Goal: Task Accomplishment & Management: Manage account settings

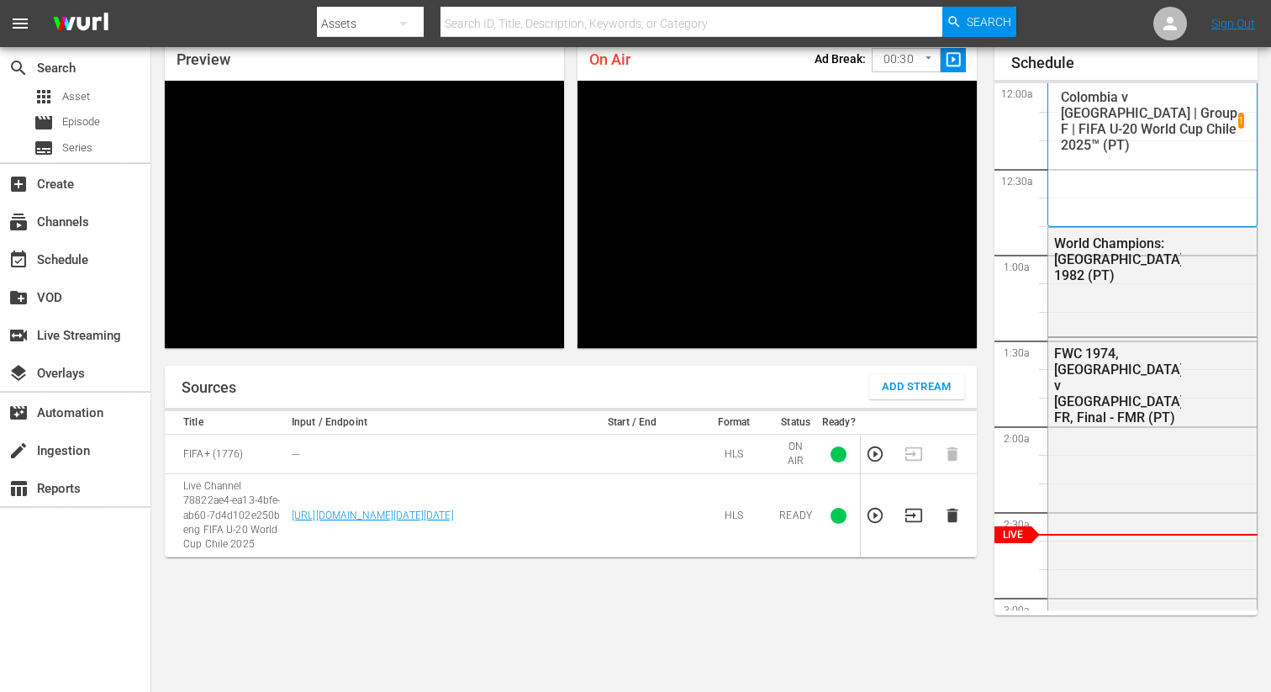
scroll to position [72, 0]
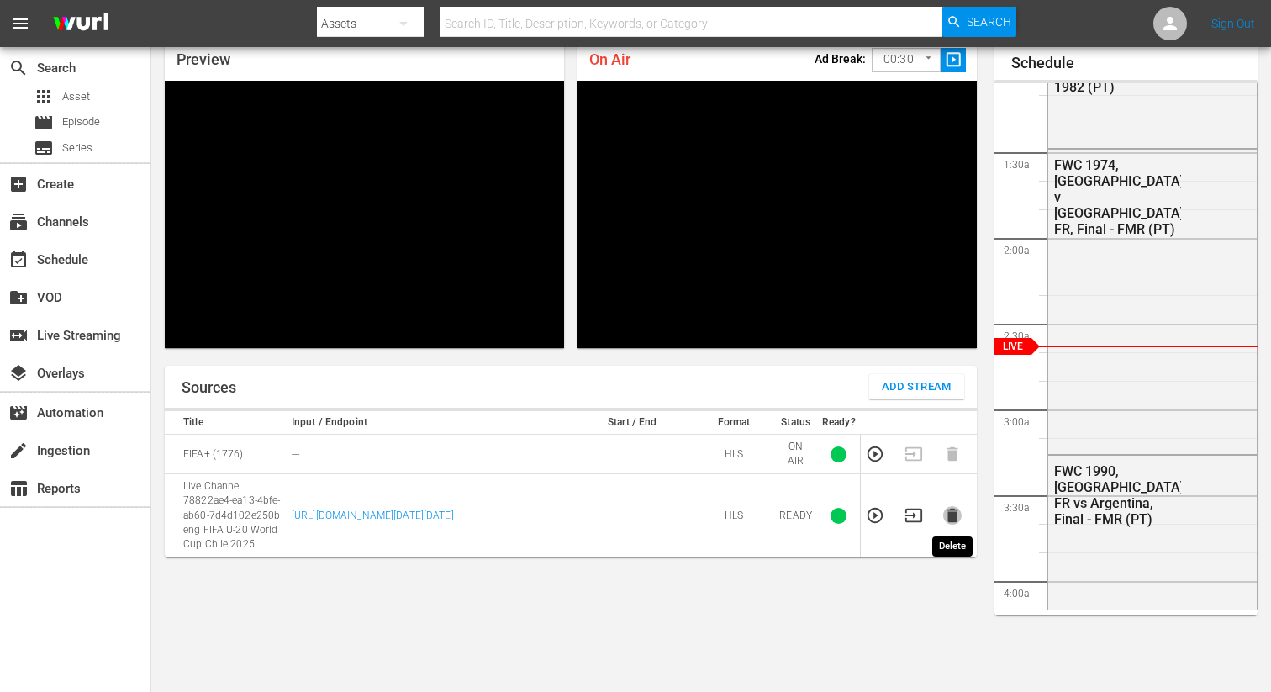
click at [954, 509] on icon "button" at bounding box center [951, 515] width 11 height 14
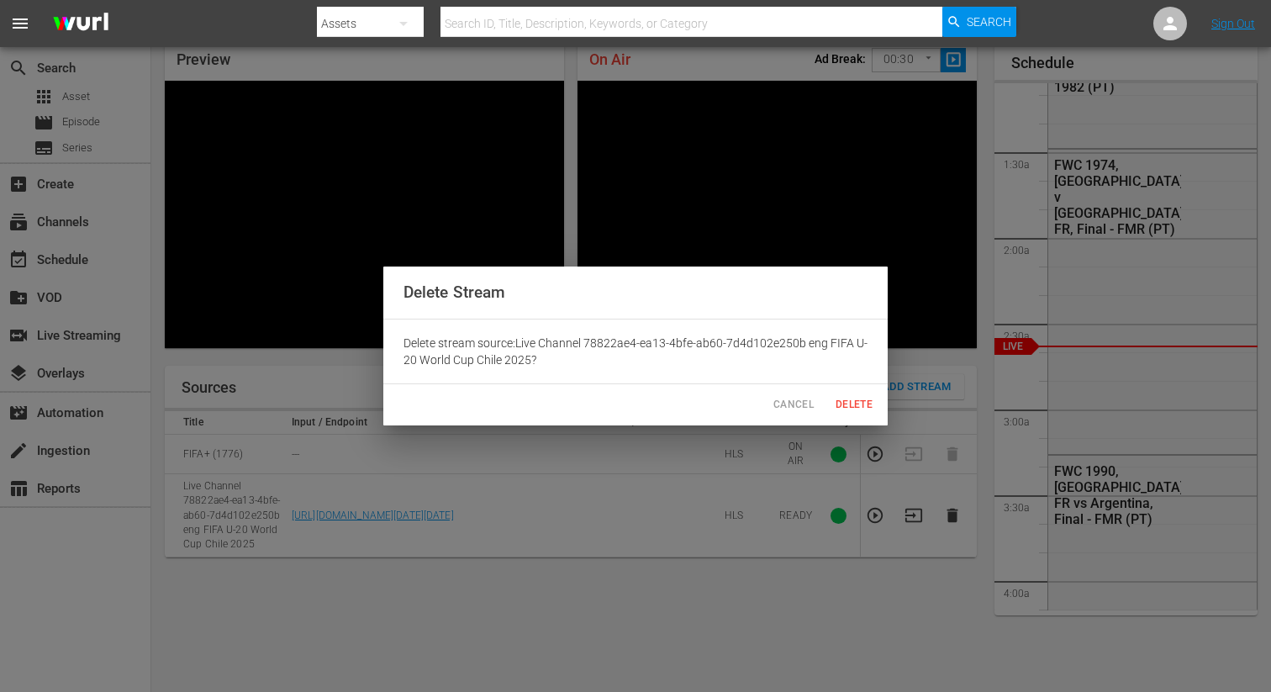
click at [850, 402] on span "Delete" at bounding box center [854, 405] width 40 height 18
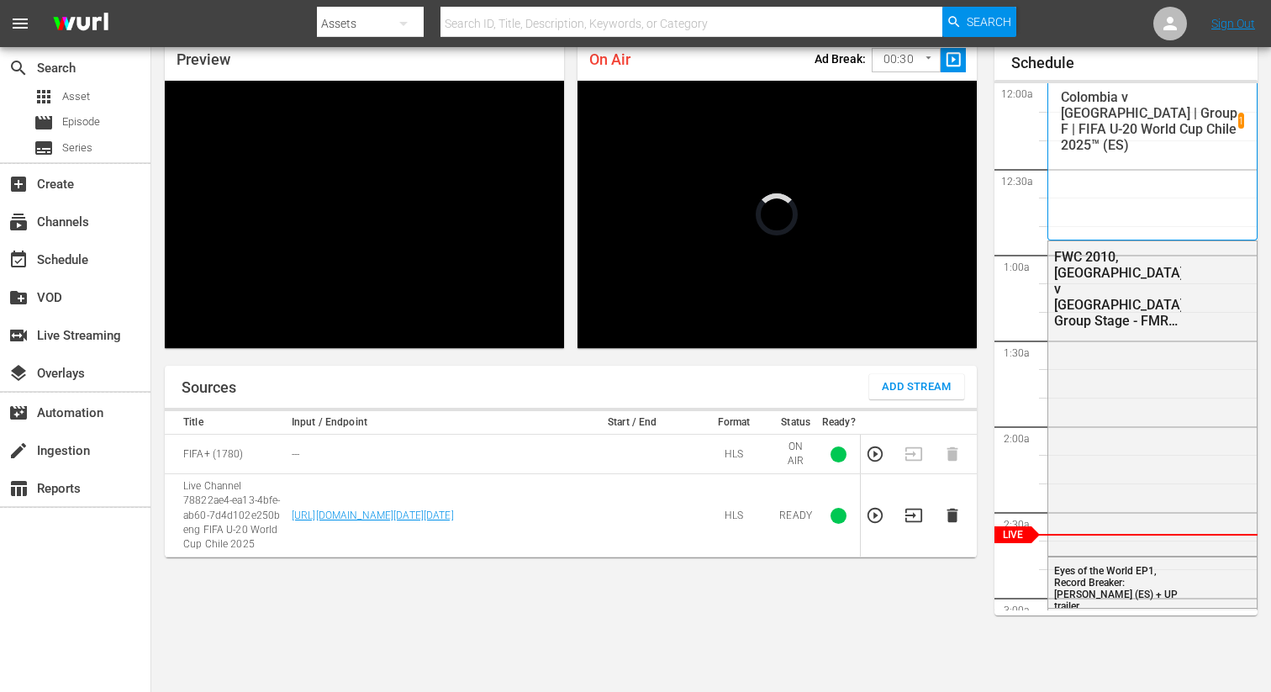
scroll to position [72, 0]
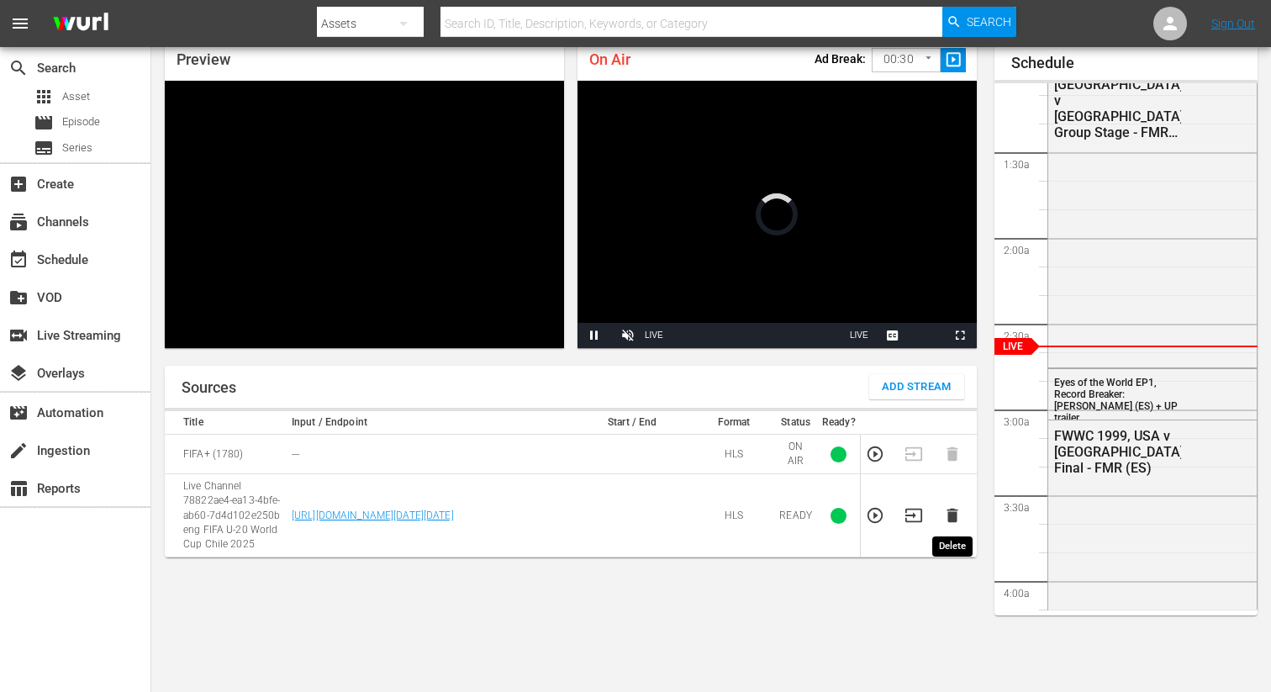
click at [952, 517] on icon "button" at bounding box center [951, 515] width 11 height 14
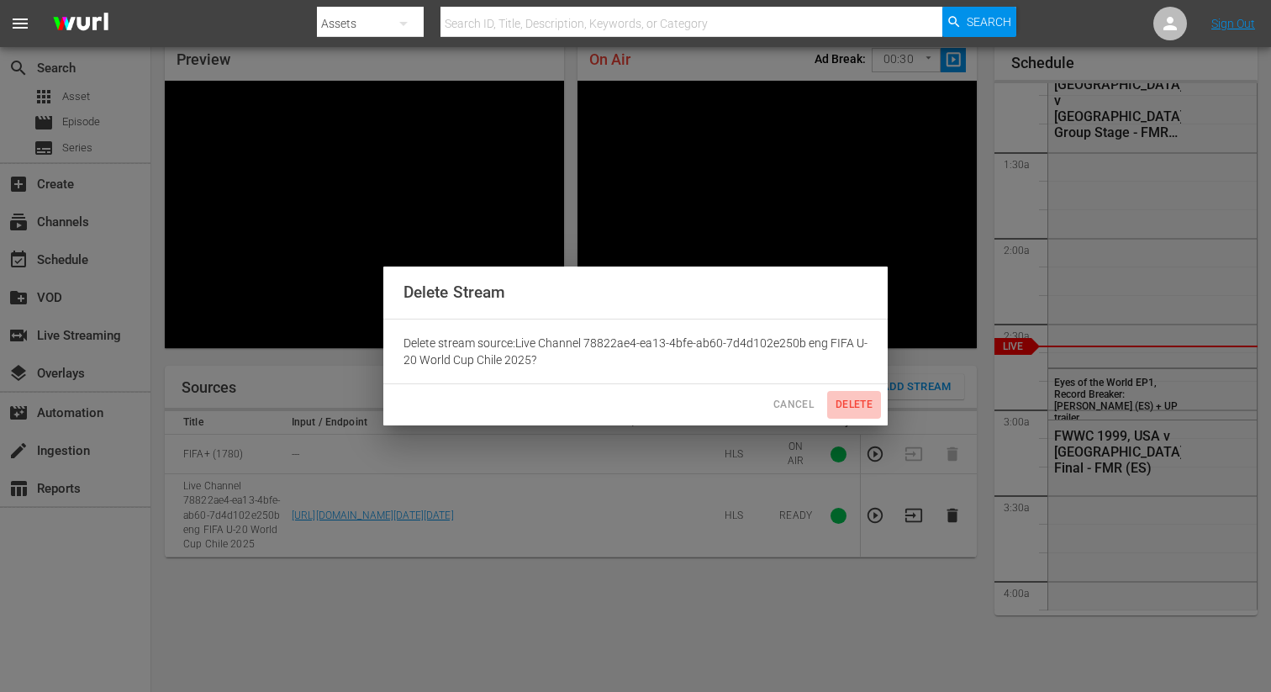
click at [849, 406] on span "Delete" at bounding box center [854, 405] width 40 height 18
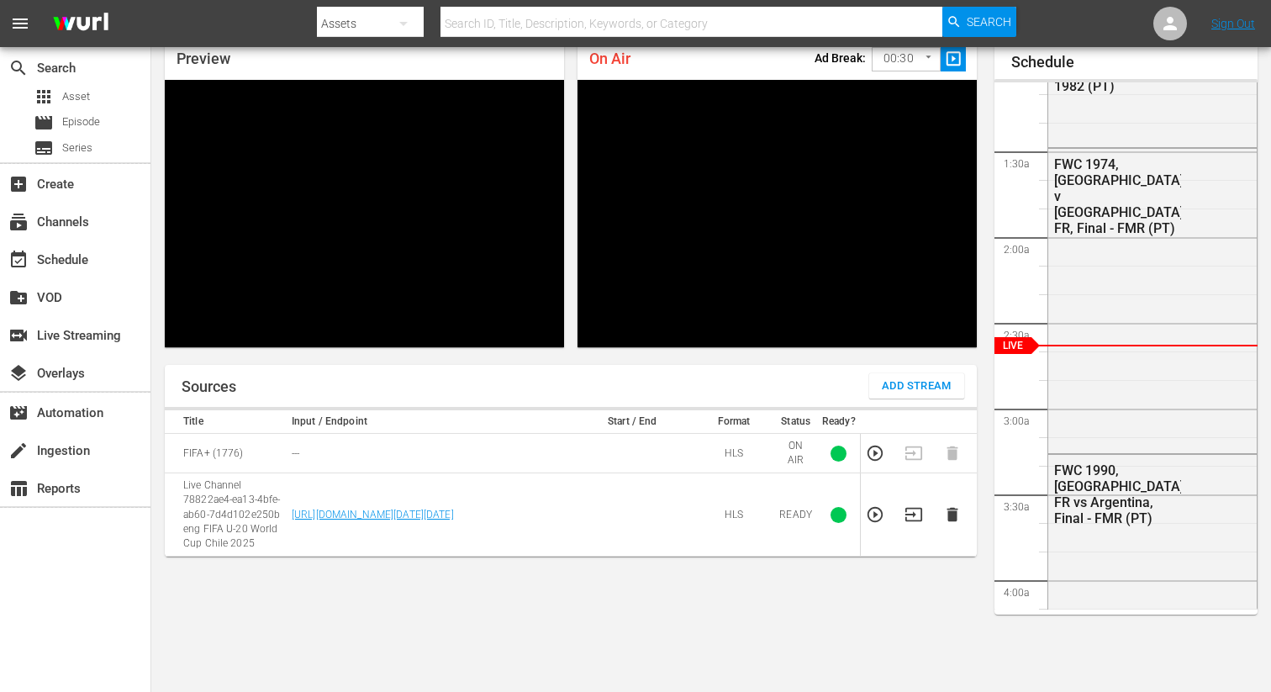
scroll to position [73, 0]
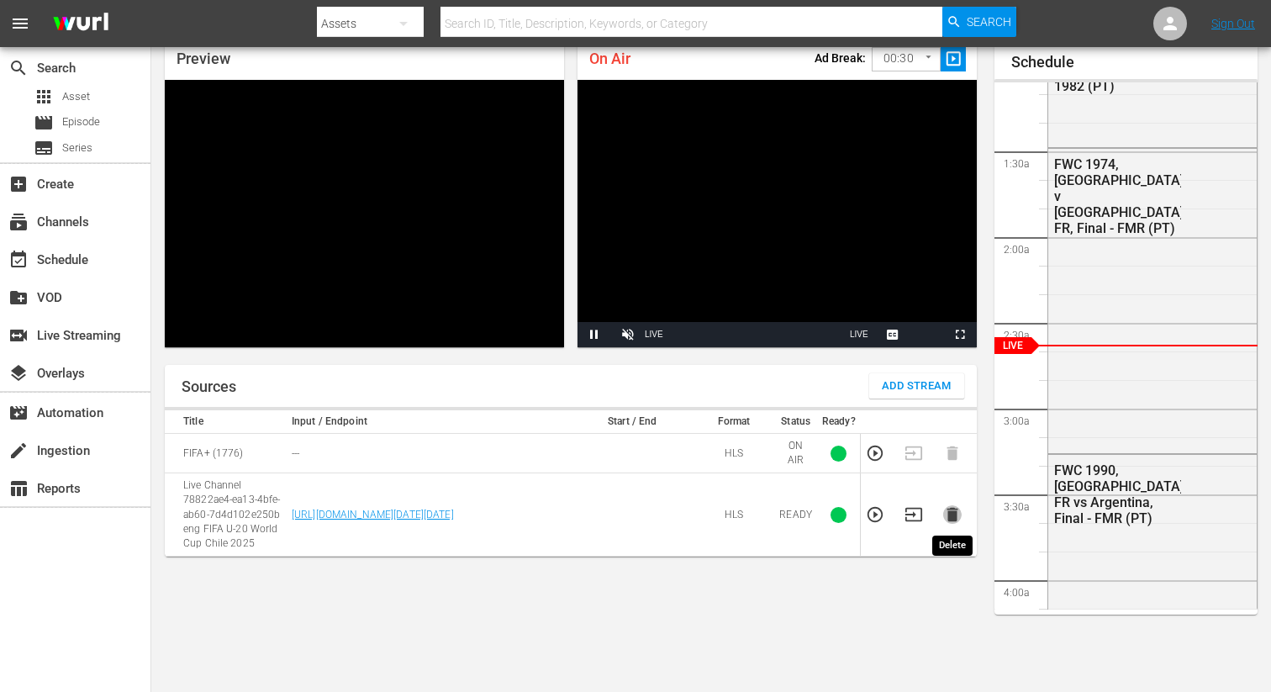
click at [945, 511] on icon "button" at bounding box center [952, 514] width 18 height 18
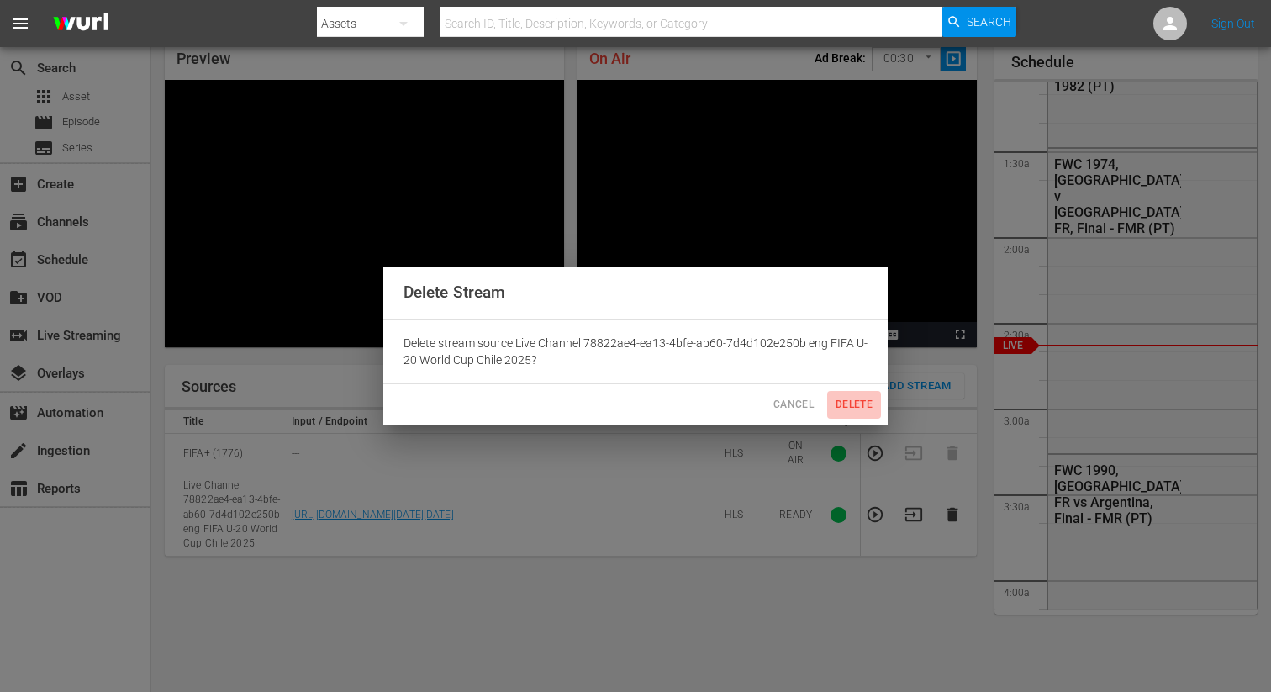
click at [864, 400] on span "Delete" at bounding box center [854, 405] width 40 height 18
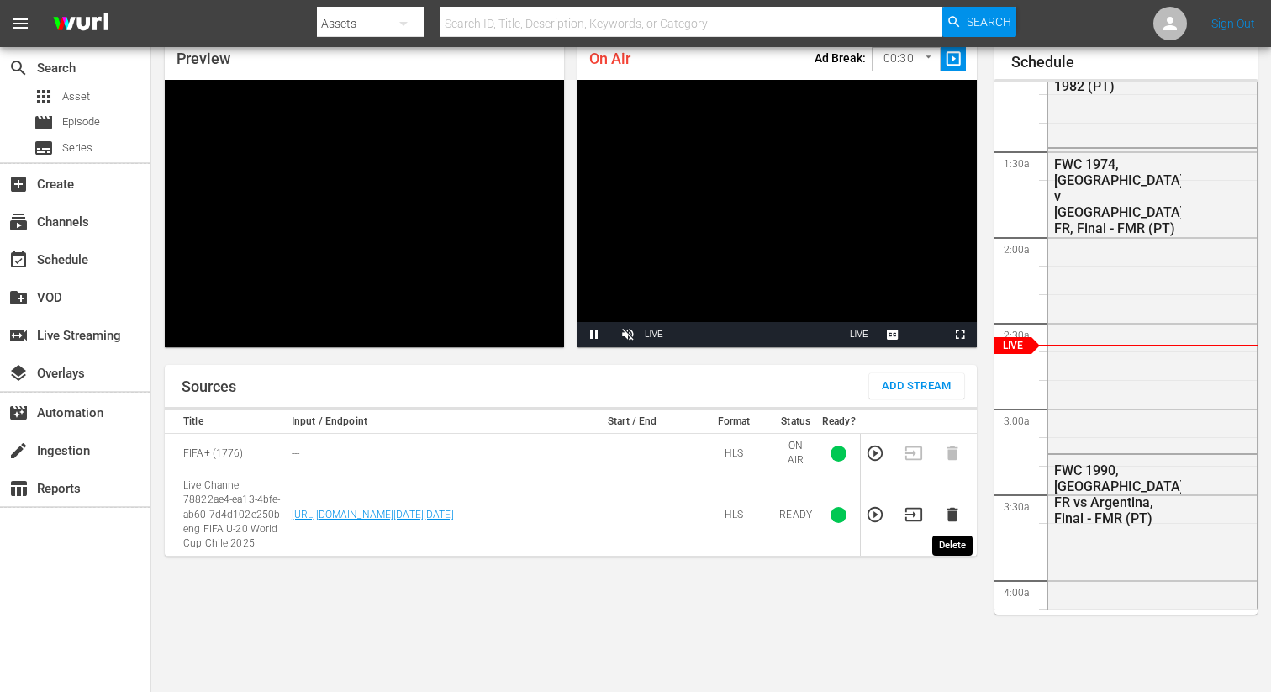
click at [952, 511] on icon "button" at bounding box center [951, 515] width 11 height 14
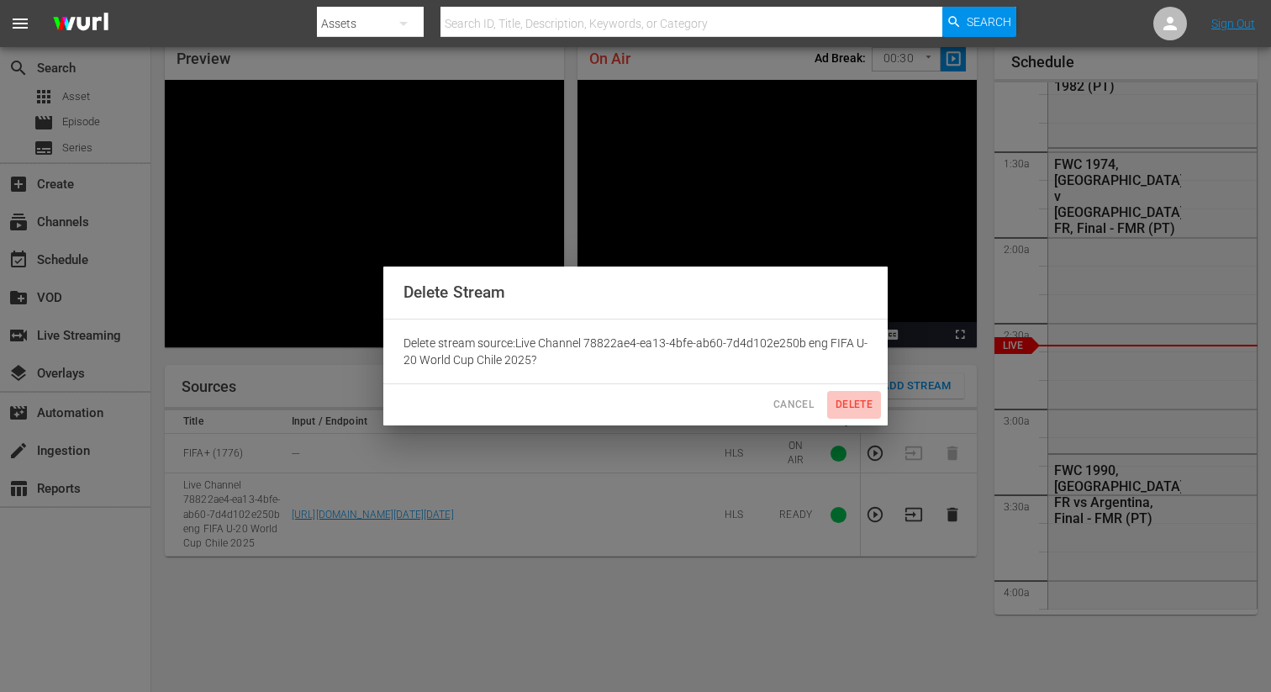
click at [864, 399] on span "Delete" at bounding box center [854, 405] width 40 height 18
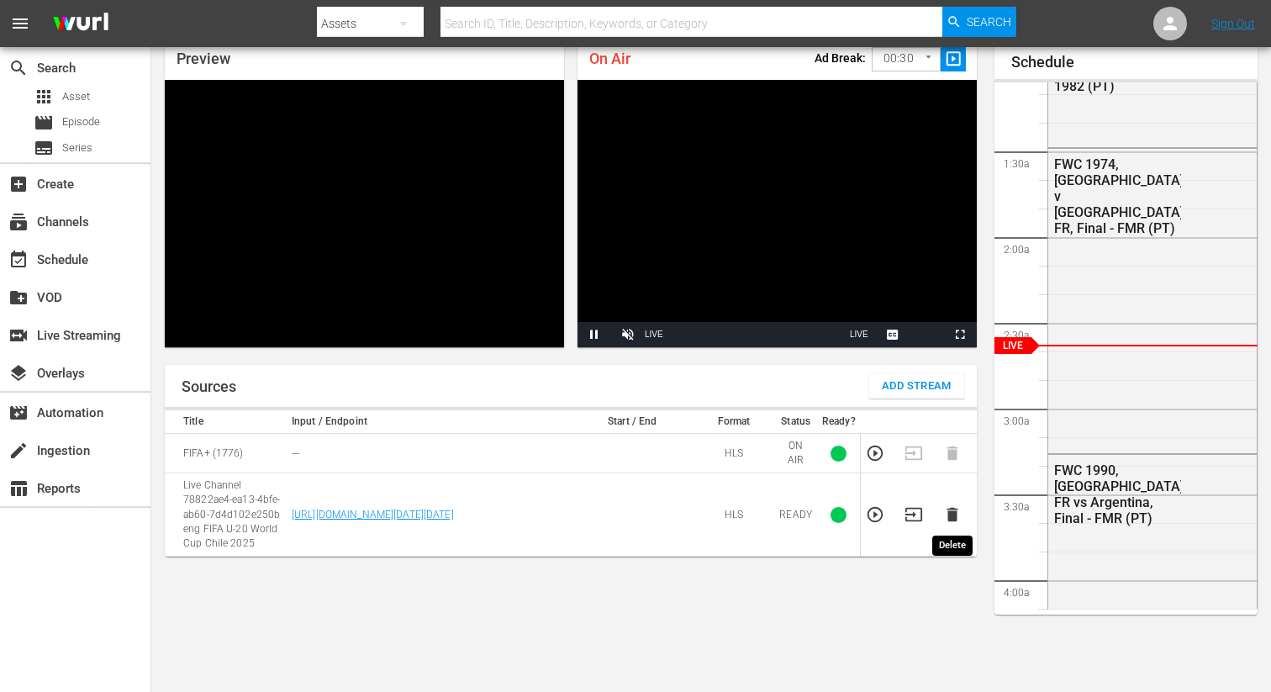
click at [950, 509] on icon "button" at bounding box center [951, 515] width 11 height 14
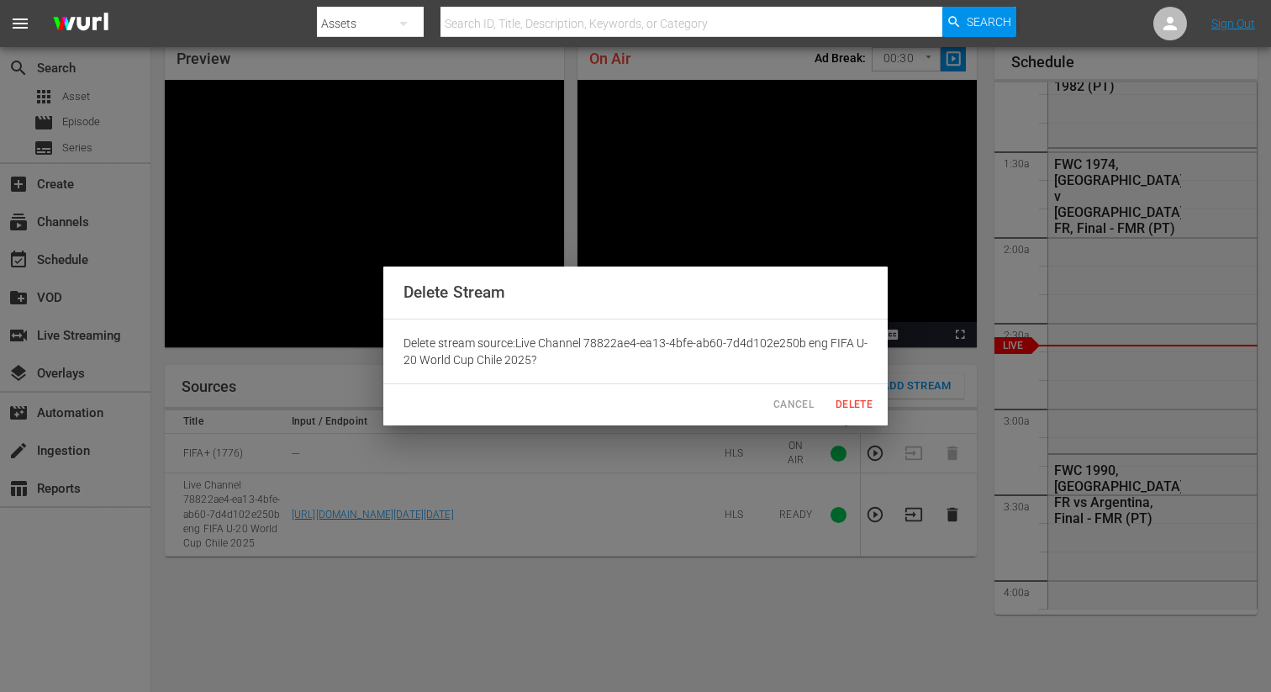
click at [852, 391] on button "Delete" at bounding box center [854, 405] width 54 height 28
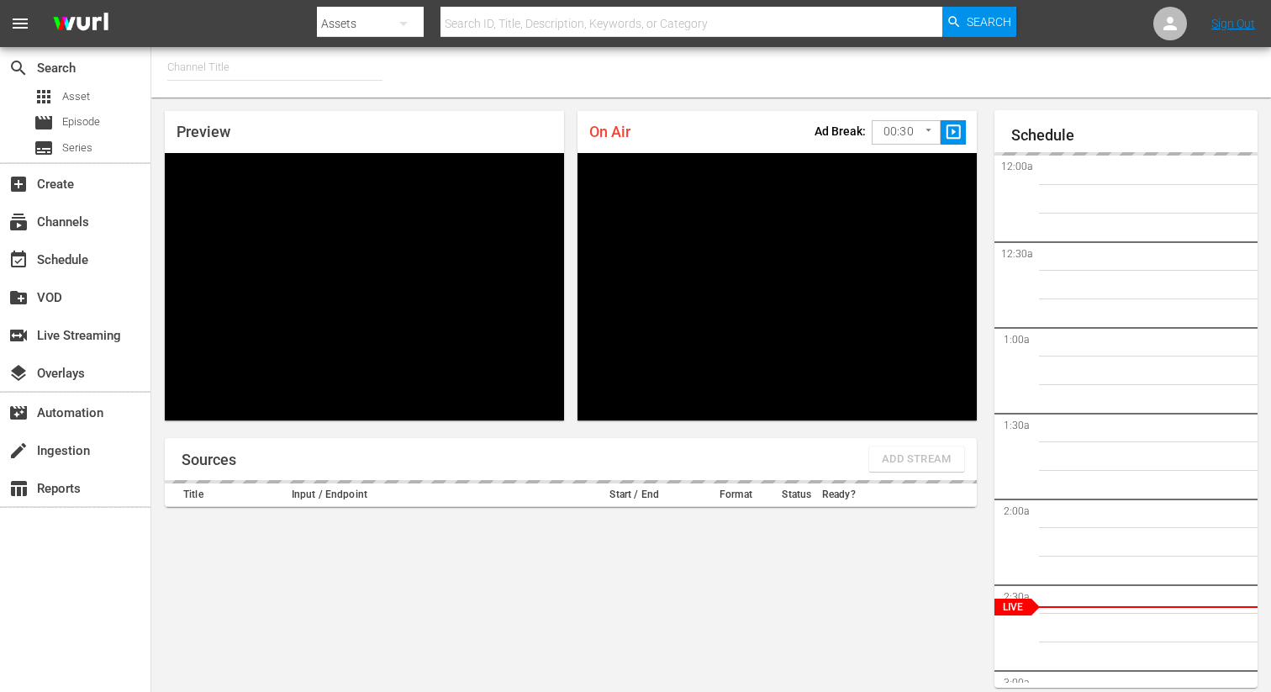
type input "FIFA+ Italian Local (1779)"
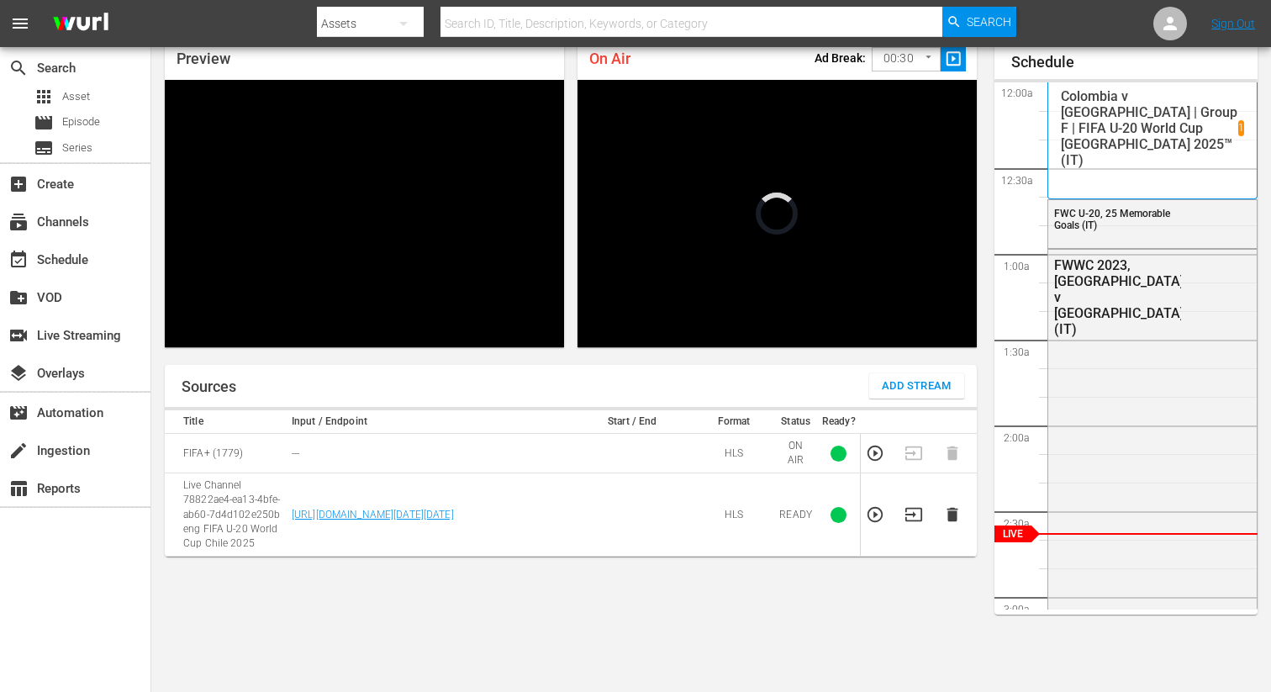
scroll to position [188, 0]
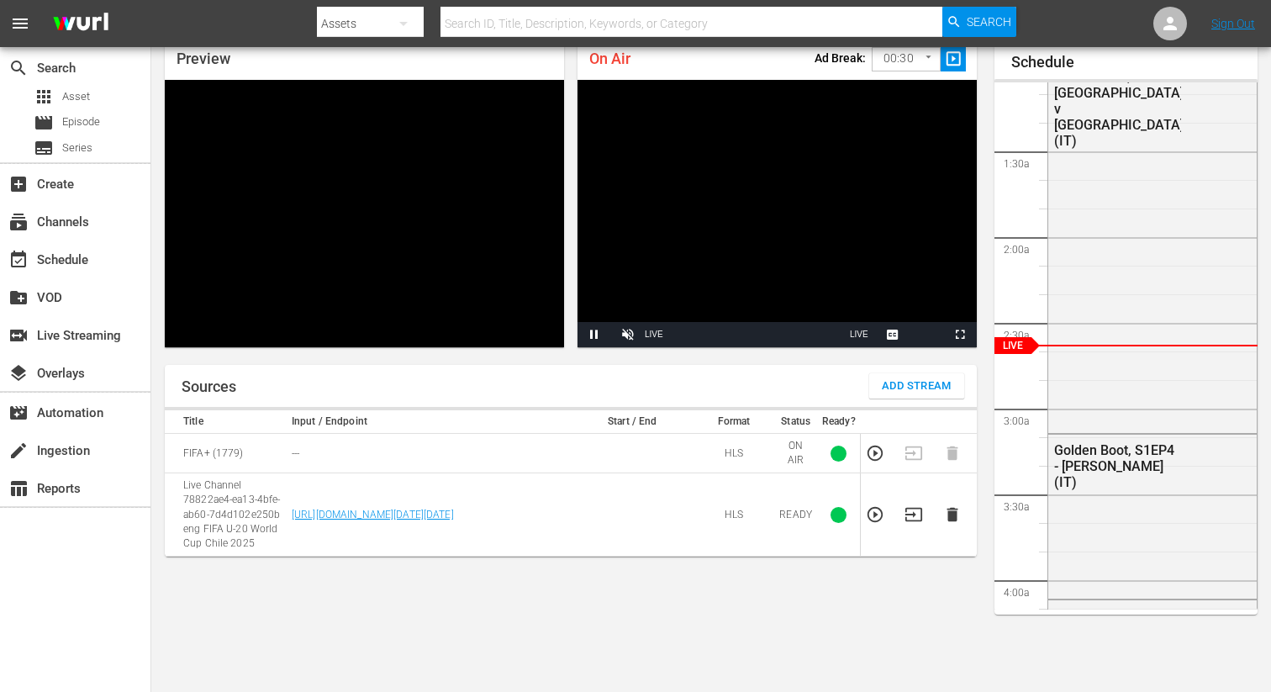
click at [956, 511] on icon "button" at bounding box center [951, 515] width 11 height 14
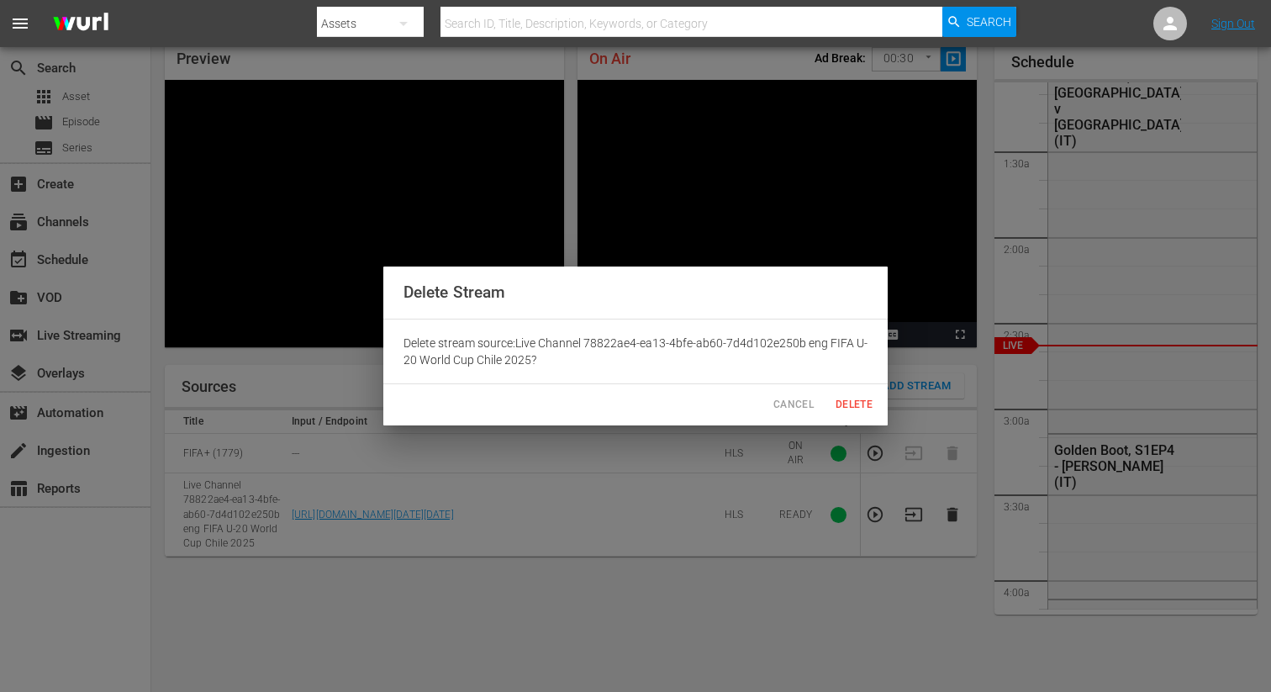
click at [846, 398] on span "Delete" at bounding box center [854, 405] width 40 height 18
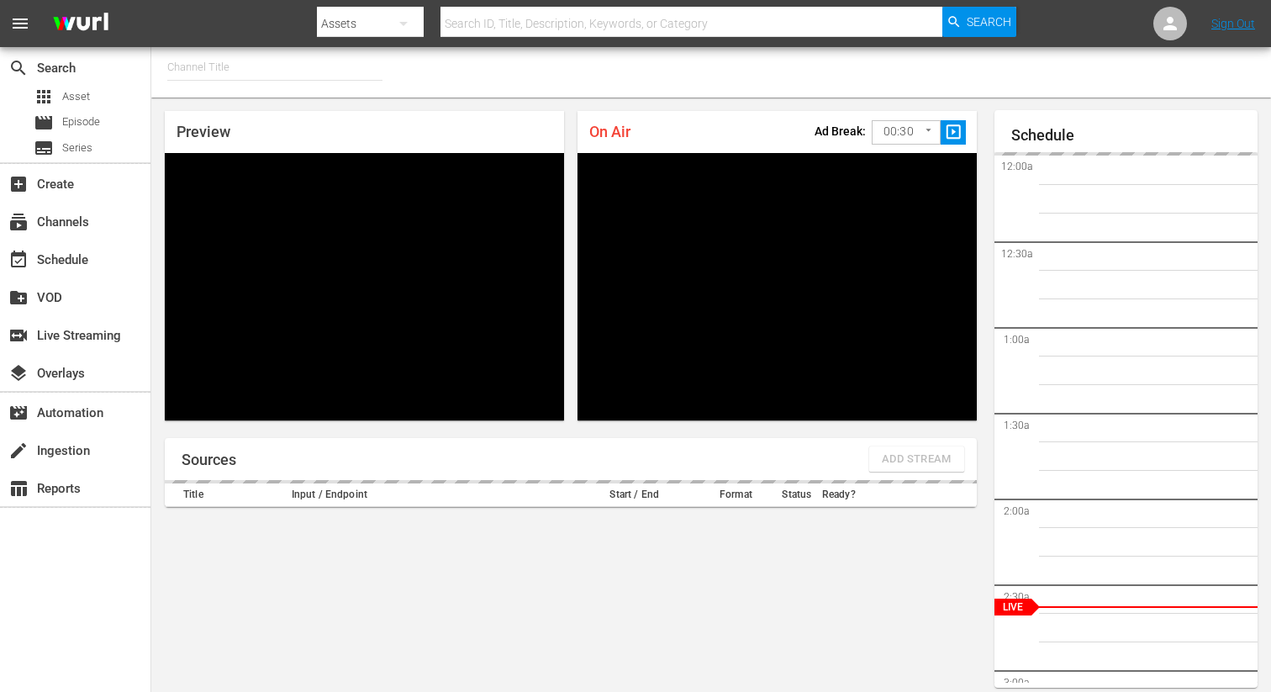
type input "FIFA+ [DEMOGRAPHIC_DATA] Local (1777)"
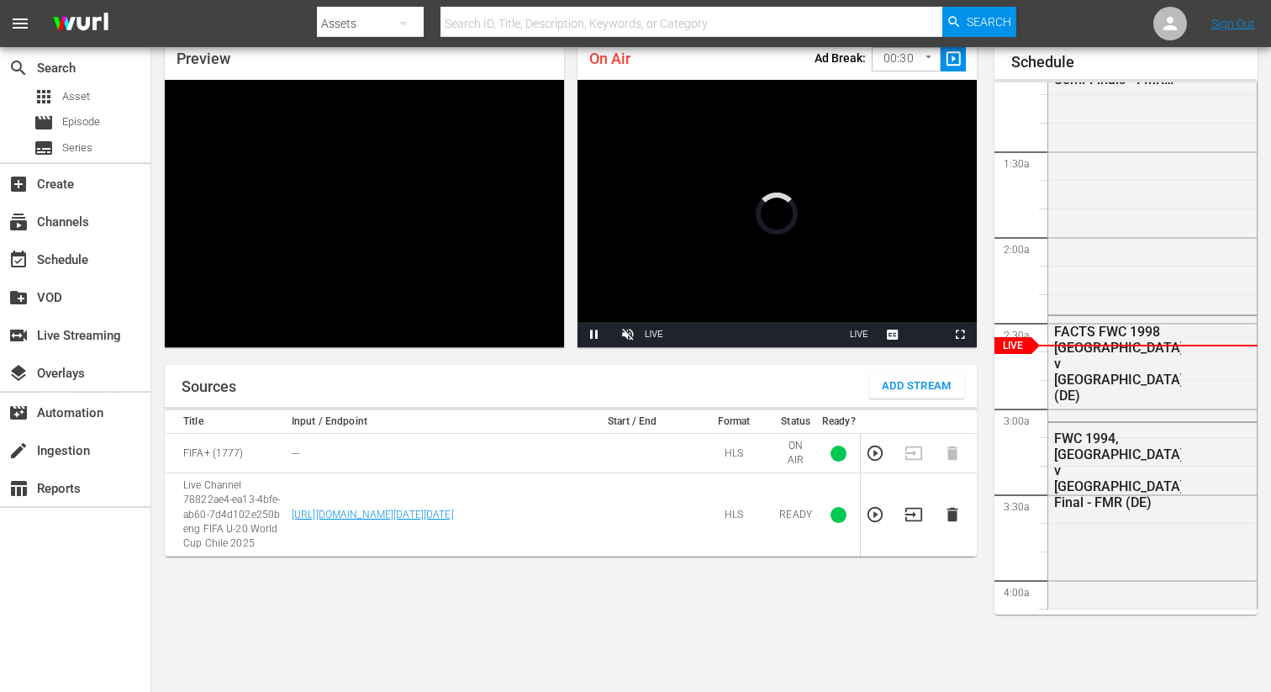
scroll to position [73, 0]
click at [947, 514] on icon "button" at bounding box center [951, 515] width 11 height 14
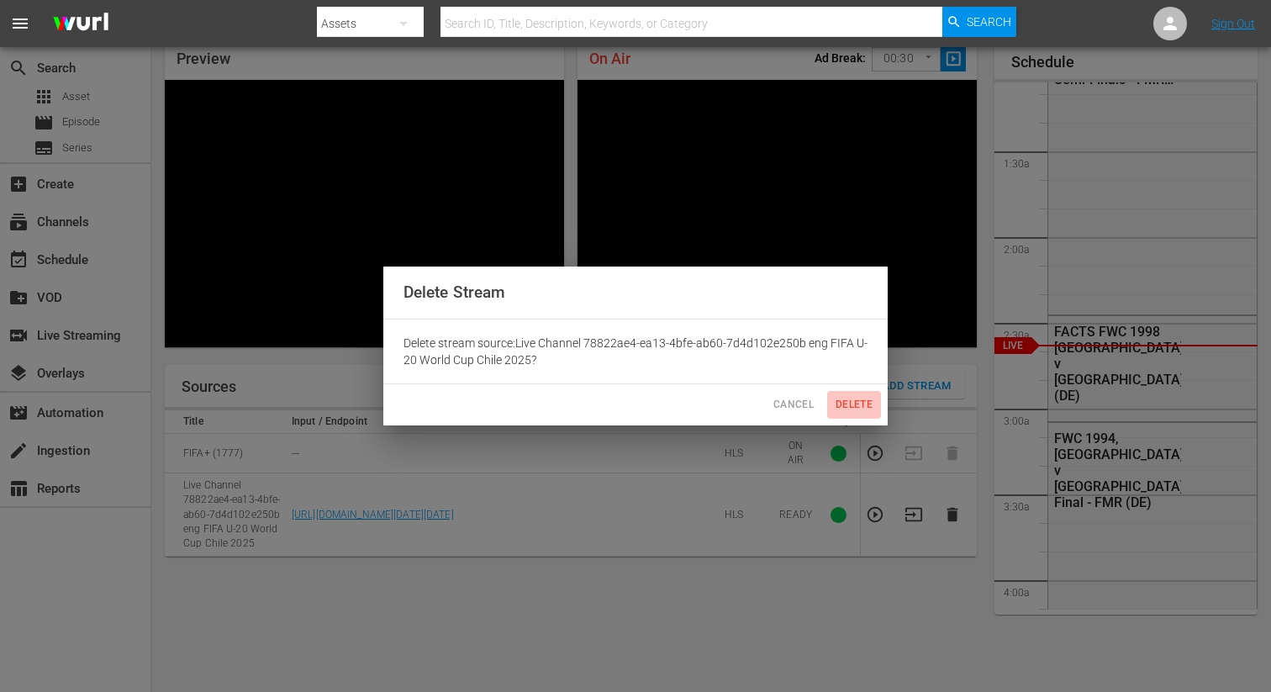
click at [856, 412] on span "Delete" at bounding box center [854, 405] width 40 height 18
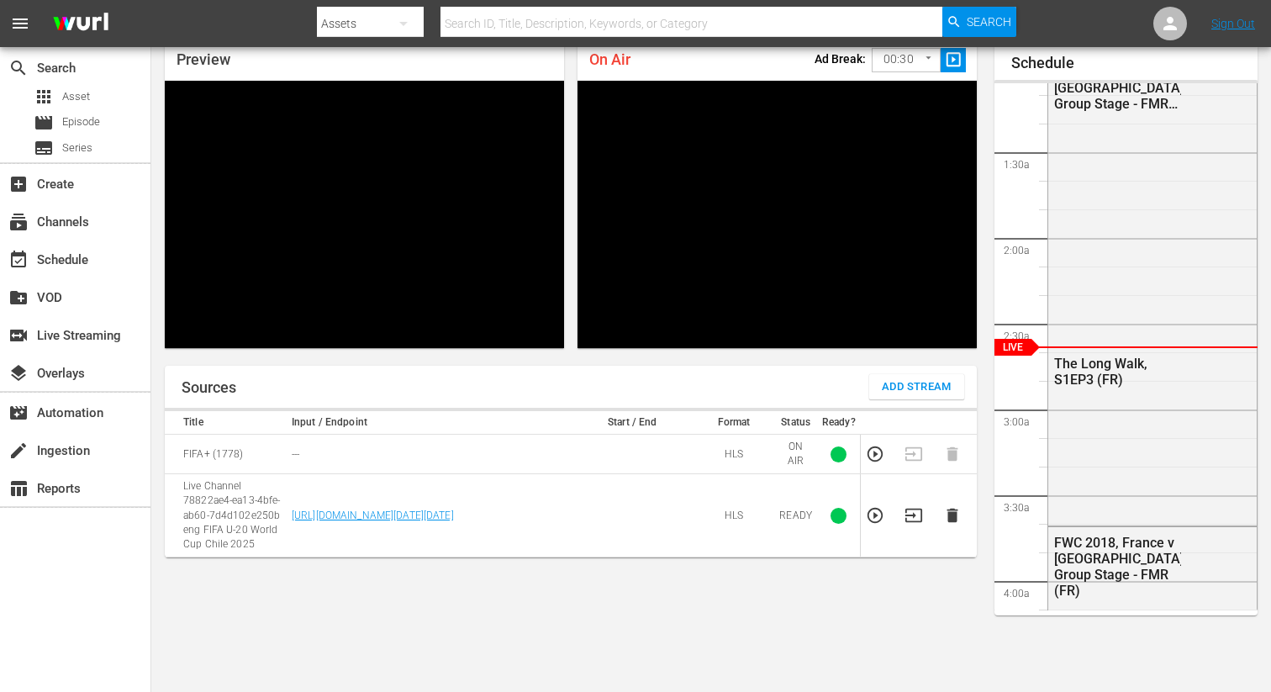
scroll to position [72, 0]
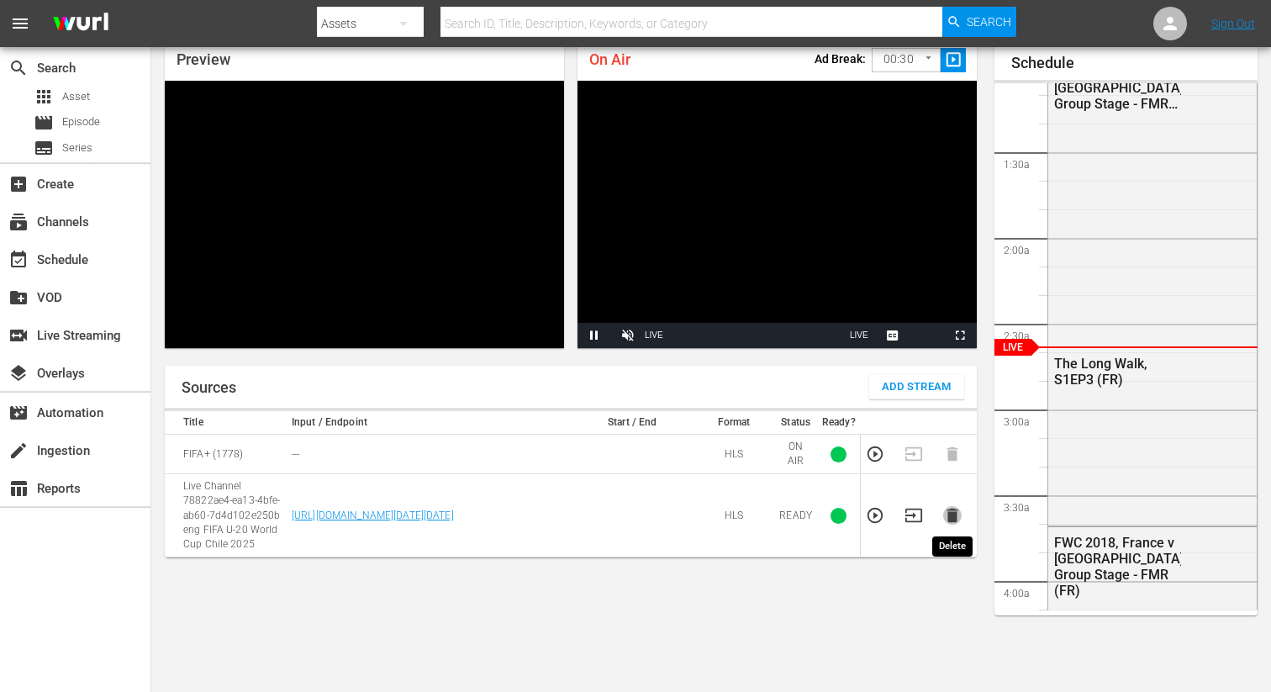
click at [956, 515] on icon "button" at bounding box center [951, 515] width 11 height 14
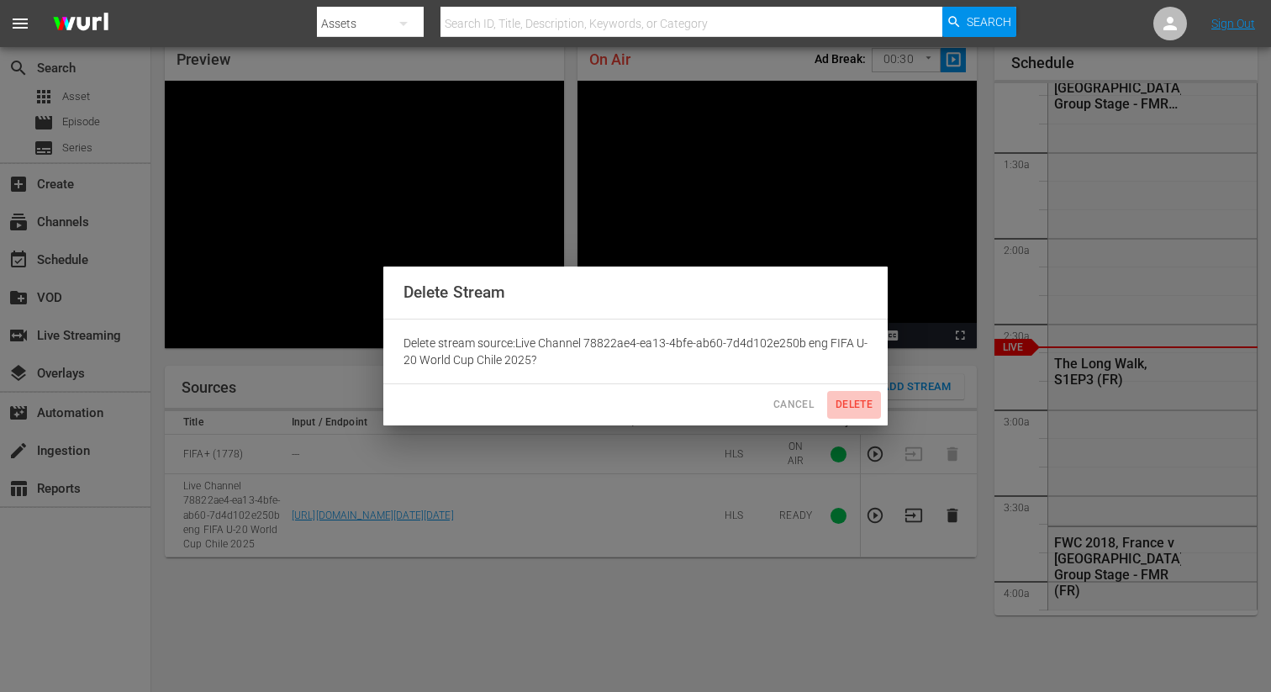
click at [845, 406] on span "Delete" at bounding box center [854, 405] width 40 height 18
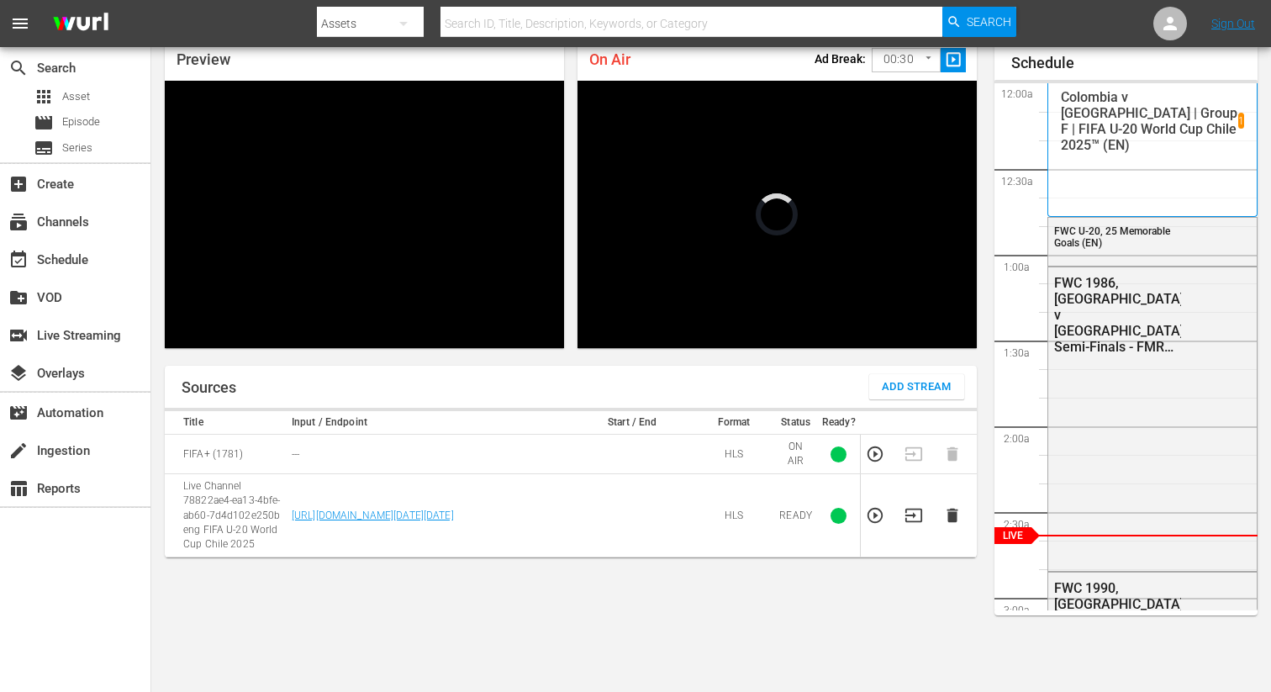
scroll to position [188, 0]
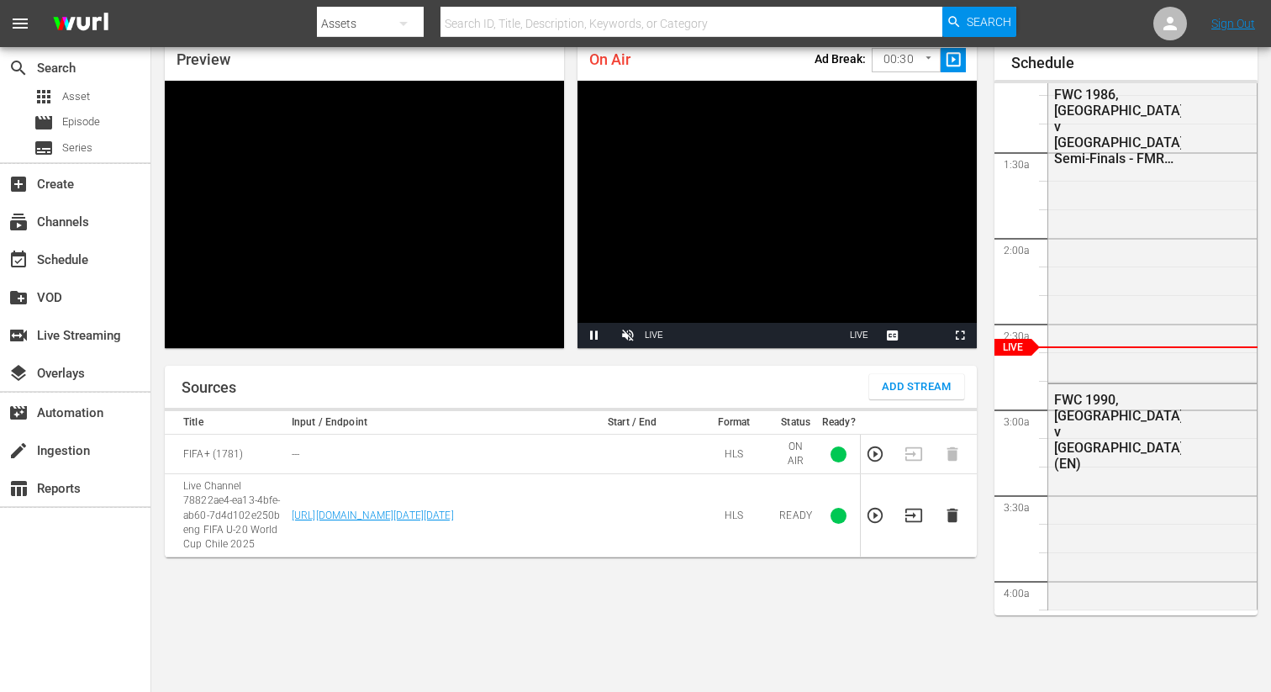
click at [950, 513] on icon "button" at bounding box center [951, 515] width 11 height 14
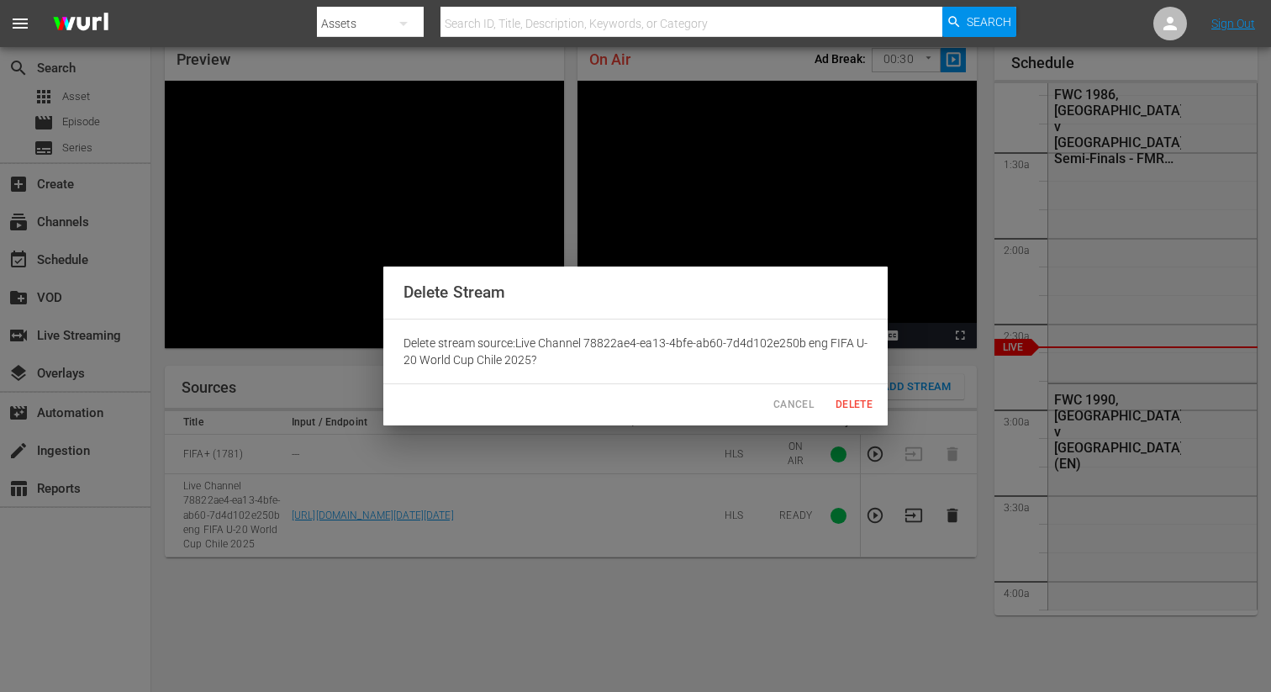
click at [861, 400] on span "Delete" at bounding box center [854, 405] width 40 height 18
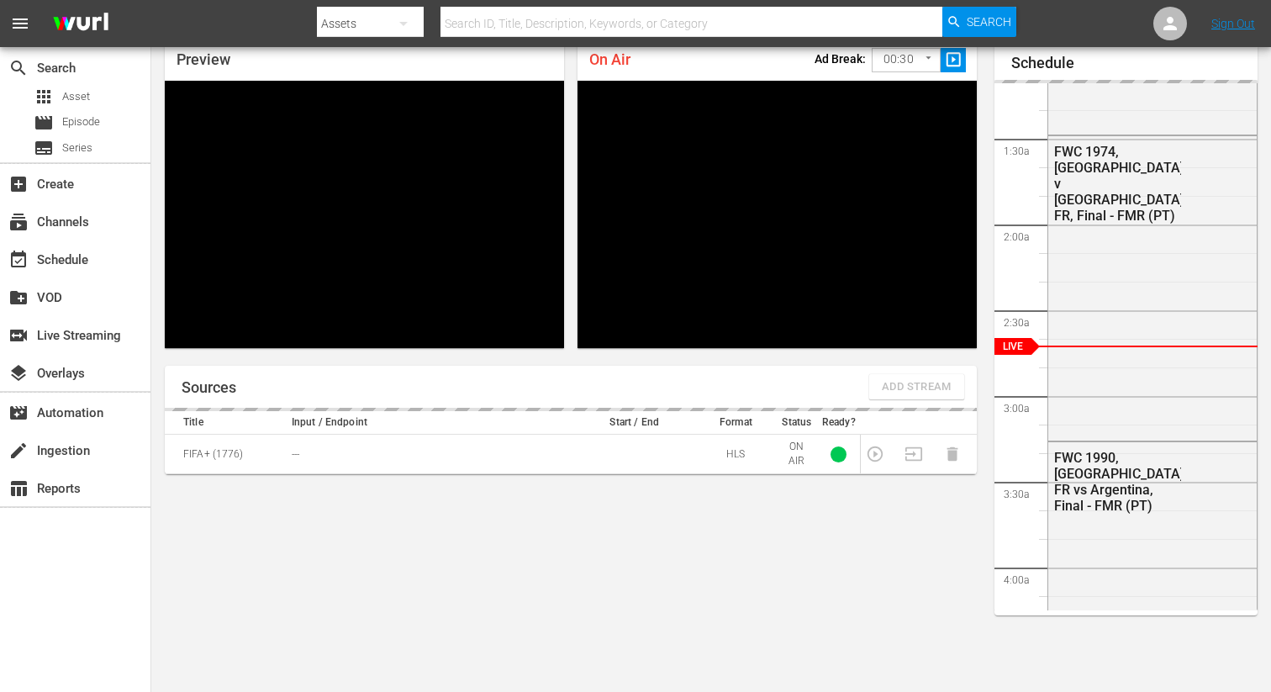
scroll to position [72, 0]
